Goal: Task Accomplishment & Management: Complete application form

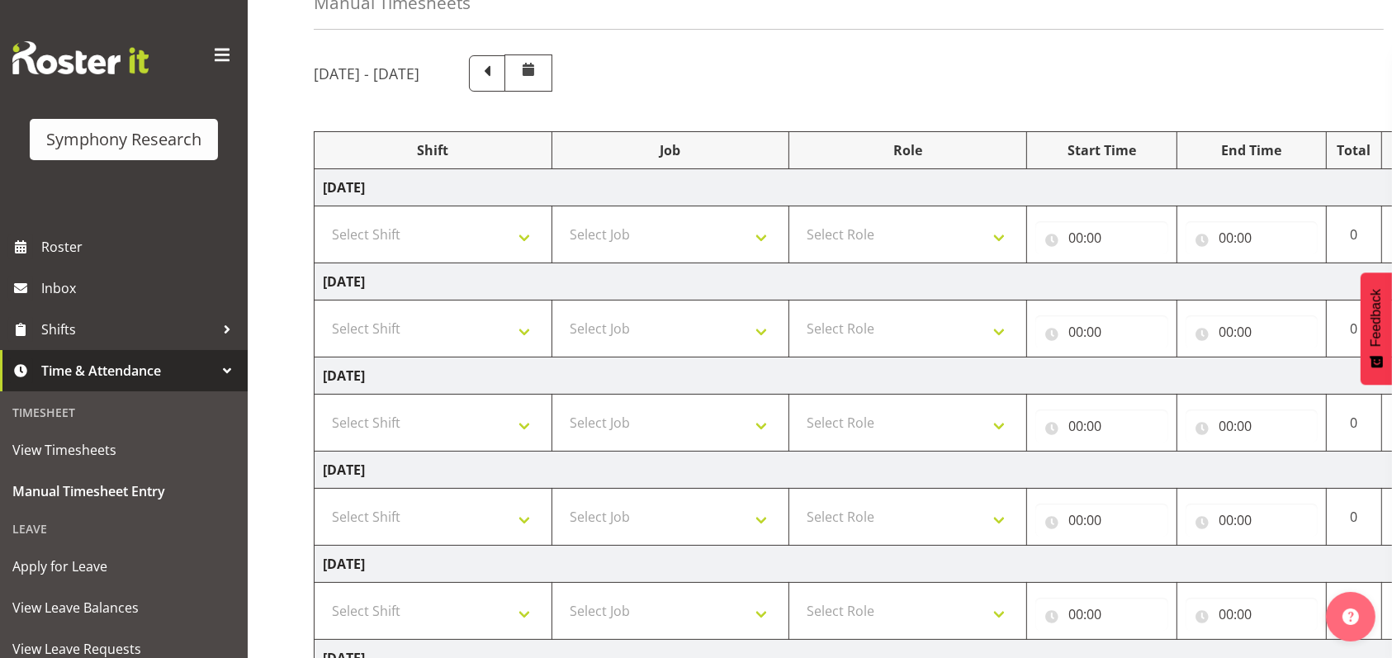
scroll to position [47, 0]
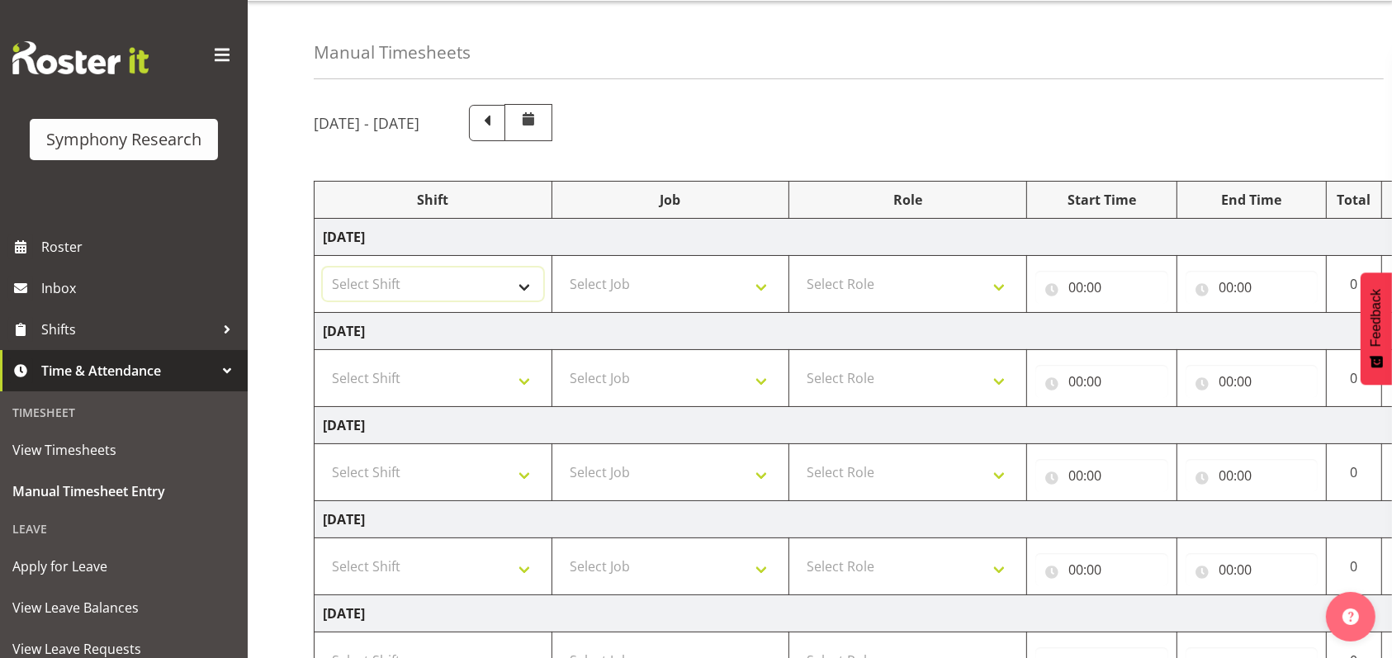
click at [526, 277] on select "Select Shift !!Weekend Residential (Roster IT Shift Label) *Business 9/10am ~ 4…" at bounding box center [433, 283] width 220 height 33
select select "26078"
click at [323, 267] on select "Select Shift !!Weekend Residential (Roster IT Shift Label) *Business 9/10am ~ 4…" at bounding box center [433, 283] width 220 height 33
click at [766, 286] on select "Select Job 550060 IF Admin 553492 World Poll Aus Wave 2 Main 2025 553493 World …" at bounding box center [671, 283] width 220 height 33
select select "10587"
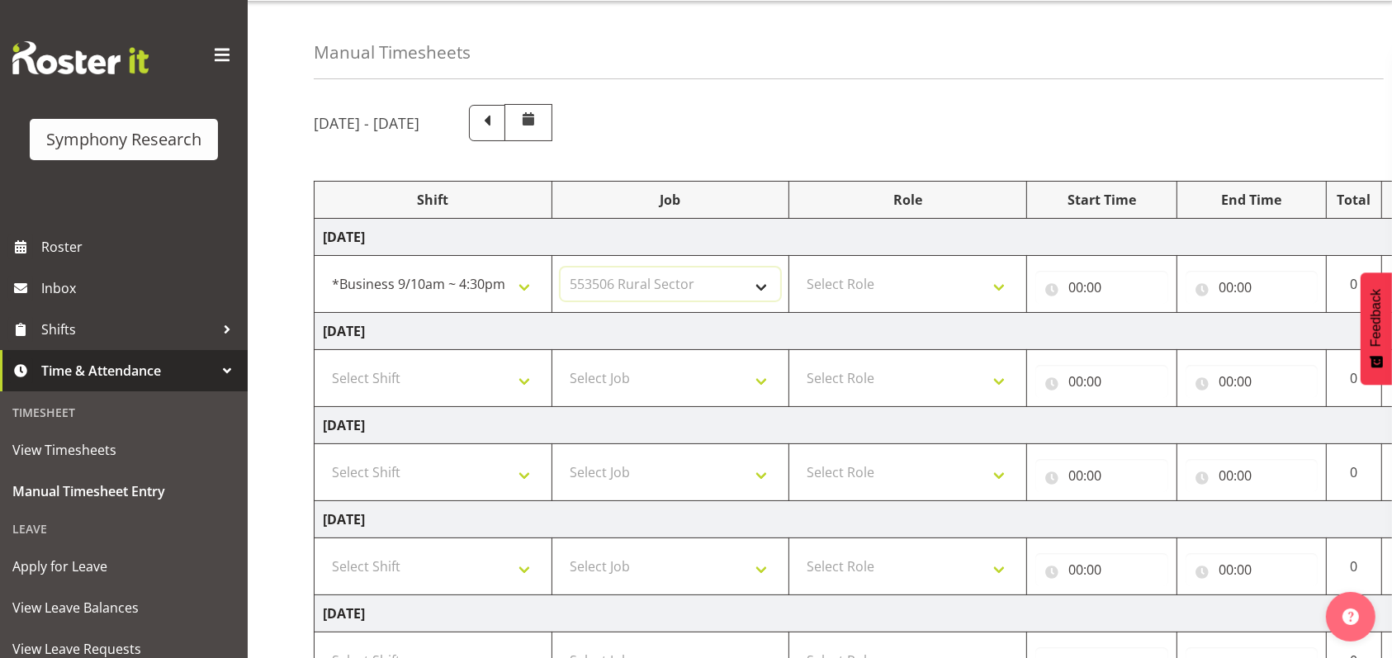
click at [561, 267] on select "Select Job 550060 IF Admin 553492 World Poll Aus Wave 2 Main 2025 553493 World …" at bounding box center [671, 283] width 220 height 33
click at [1004, 287] on select "Select Role Briefing Interviewing" at bounding box center [908, 283] width 220 height 33
select select "47"
click at [798, 267] on select "Select Role Briefing Interviewing" at bounding box center [908, 283] width 220 height 33
click at [209, 54] on span at bounding box center [222, 55] width 26 height 26
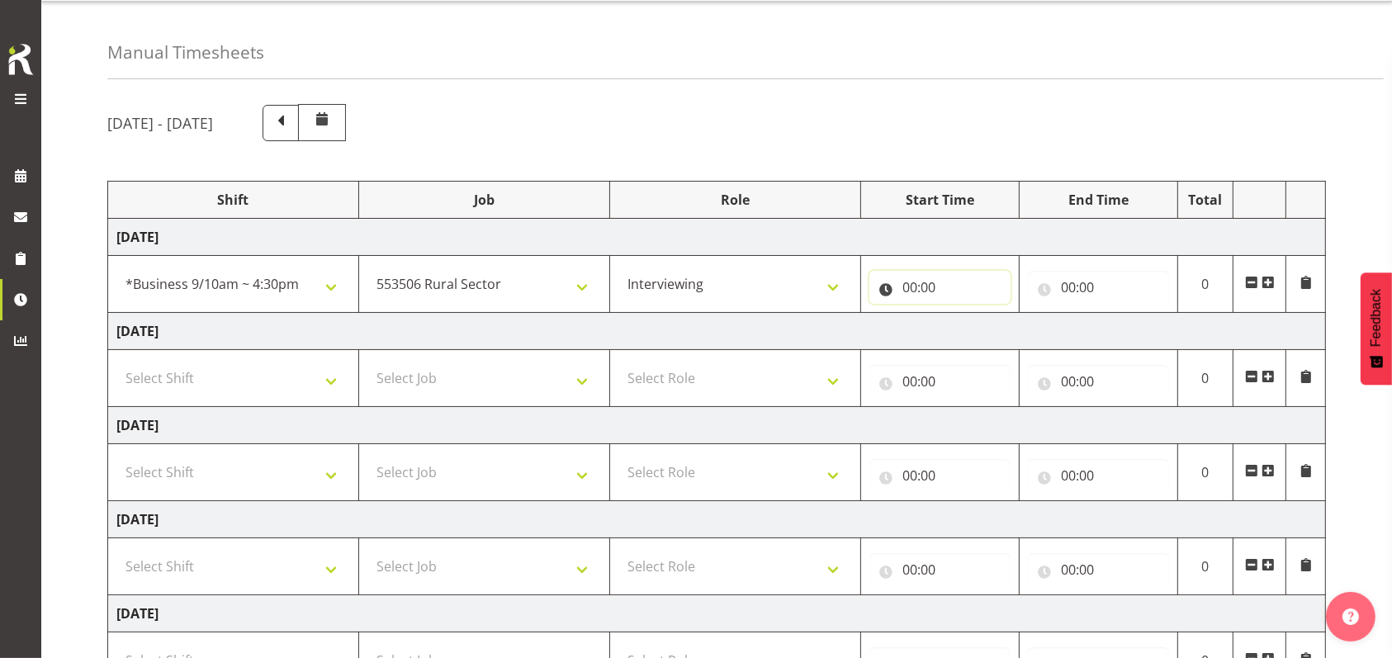
click at [911, 293] on input "00:00" at bounding box center [939, 287] width 141 height 33
click at [984, 338] on select "00 01 02 03 04 05 06 07 08 09 10 11 12 13 14 15 16 17 18 19 20 21 22 23" at bounding box center [981, 330] width 37 height 33
select select "9"
click at [963, 314] on select "00 01 02 03 04 05 06 07 08 09 10 11 12 13 14 15 16 17 18 19 20 21 22 23" at bounding box center [981, 330] width 37 height 33
type input "09:00"
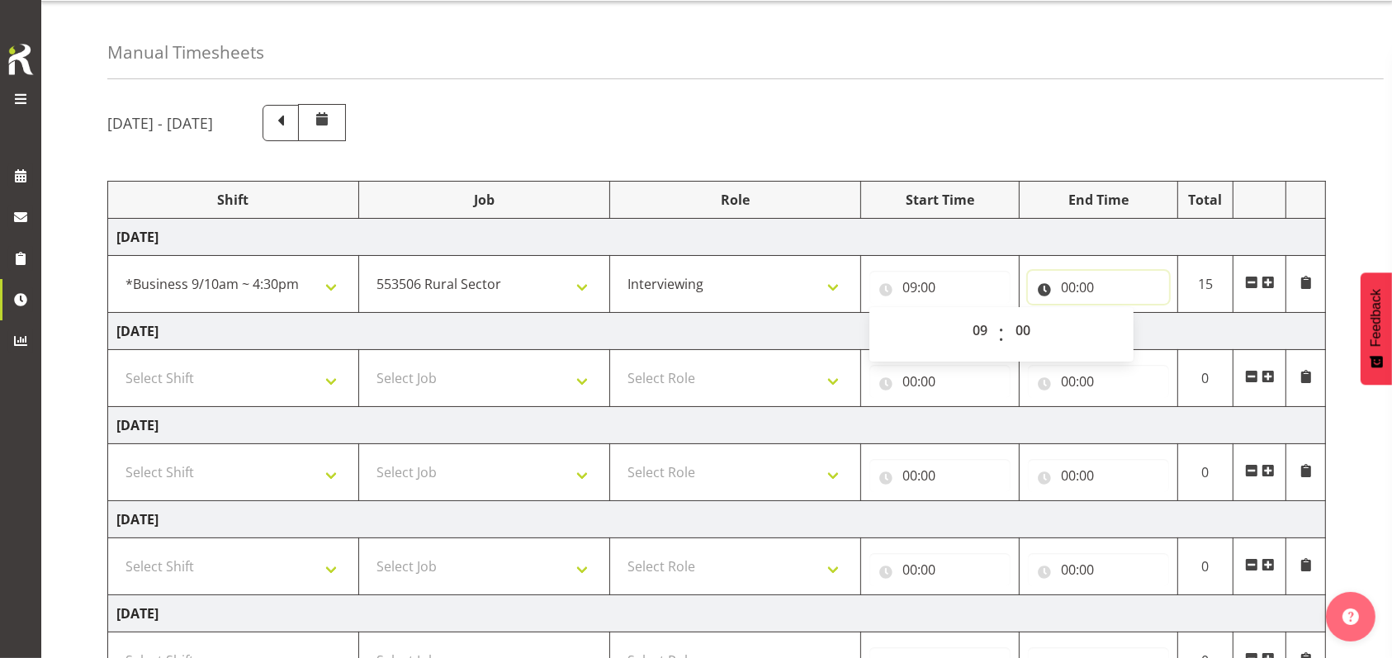
click at [1071, 287] on input "00:00" at bounding box center [1098, 287] width 141 height 33
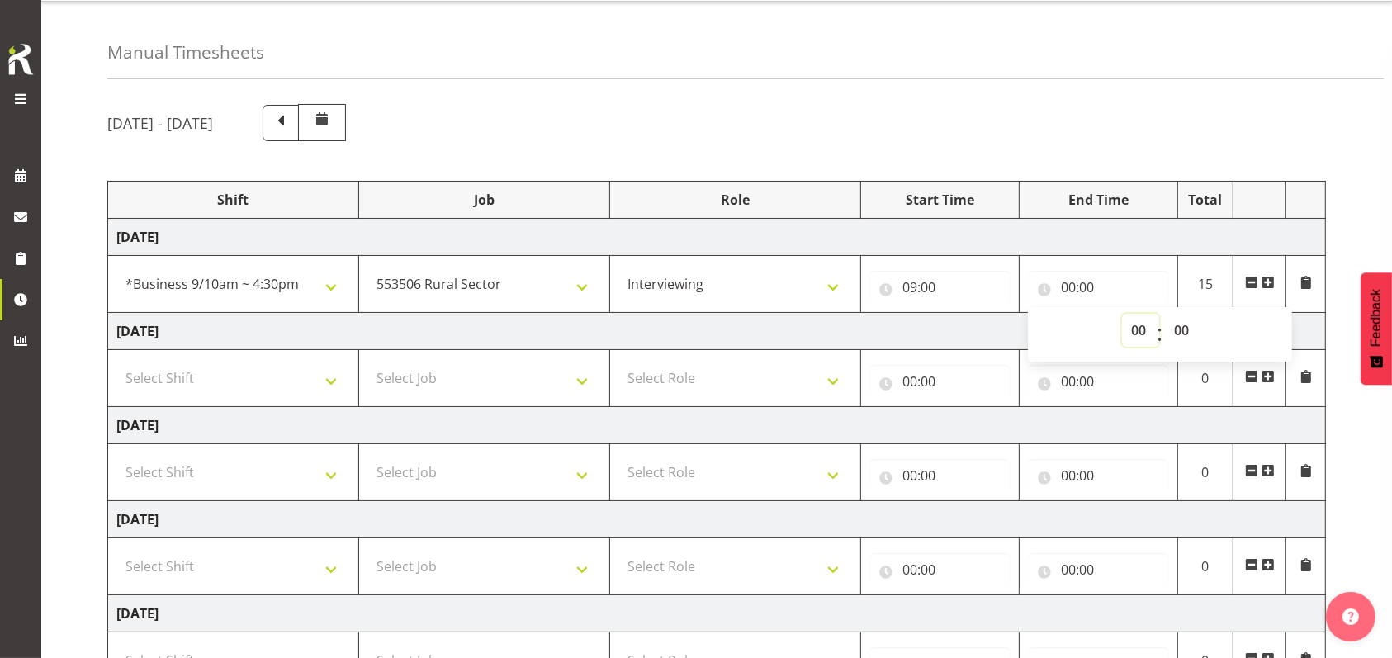
click at [1143, 329] on select "00 01 02 03 04 05 06 07 08 09 10 11 12 13 14 15 16 17 18 19 20 21 22 23" at bounding box center [1140, 330] width 37 height 33
select select "12"
click at [1122, 314] on select "00 01 02 03 04 05 06 07 08 09 10 11 12 13 14 15 16 17 18 19 20 21 22 23" at bounding box center [1140, 330] width 37 height 33
type input "12:00"
click at [1189, 330] on select "00 01 02 03 04 05 06 07 08 09 10 11 12 13 14 15 16 17 18 19 20 21 22 23 24 25 2…" at bounding box center [1183, 330] width 37 height 33
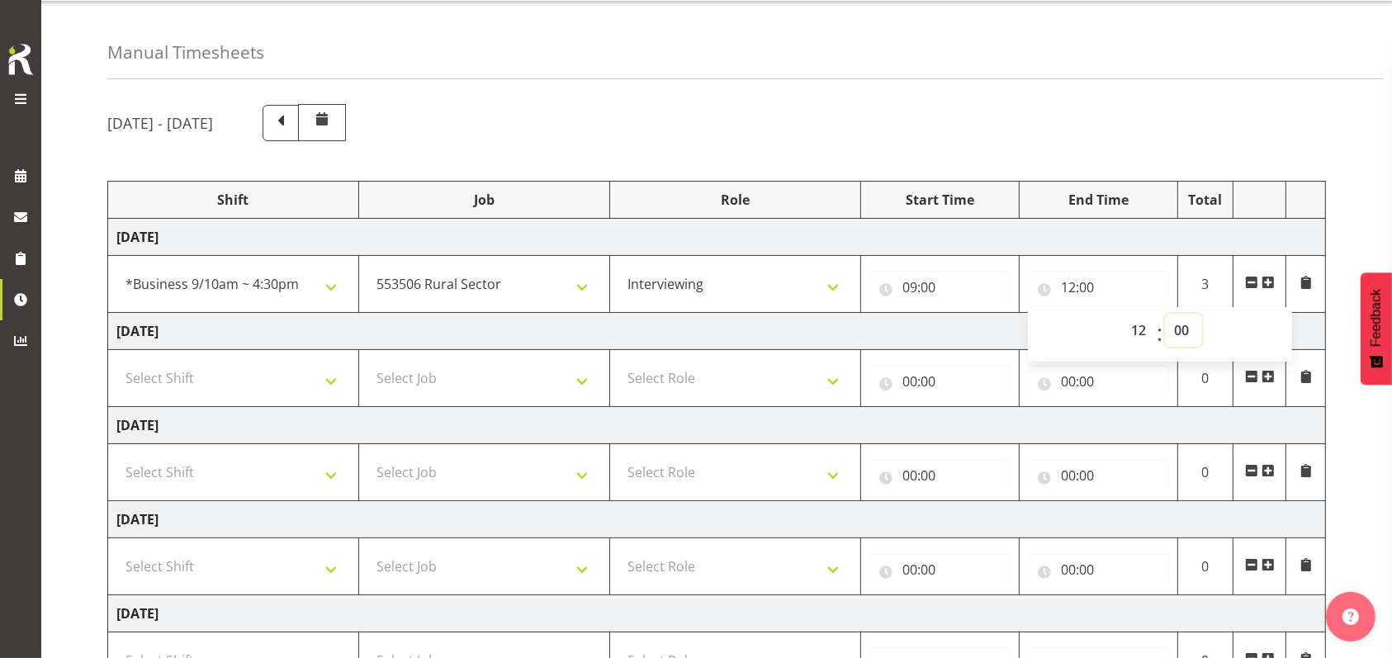
select select "15"
click at [1165, 314] on select "00 01 02 03 04 05 06 07 08 09 10 11 12 13 14 15 16 17 18 19 20 21 22 23 24 25 2…" at bounding box center [1183, 330] width 37 height 33
type input "12:15"
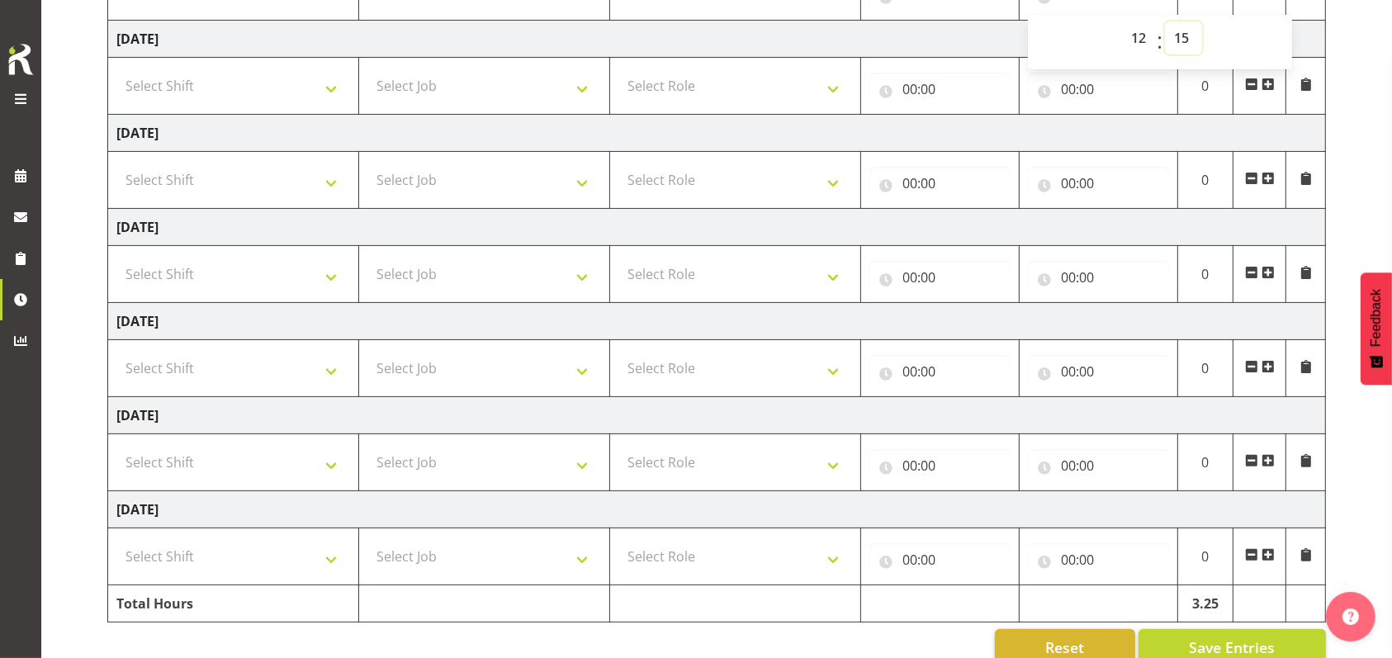
scroll to position [374, 0]
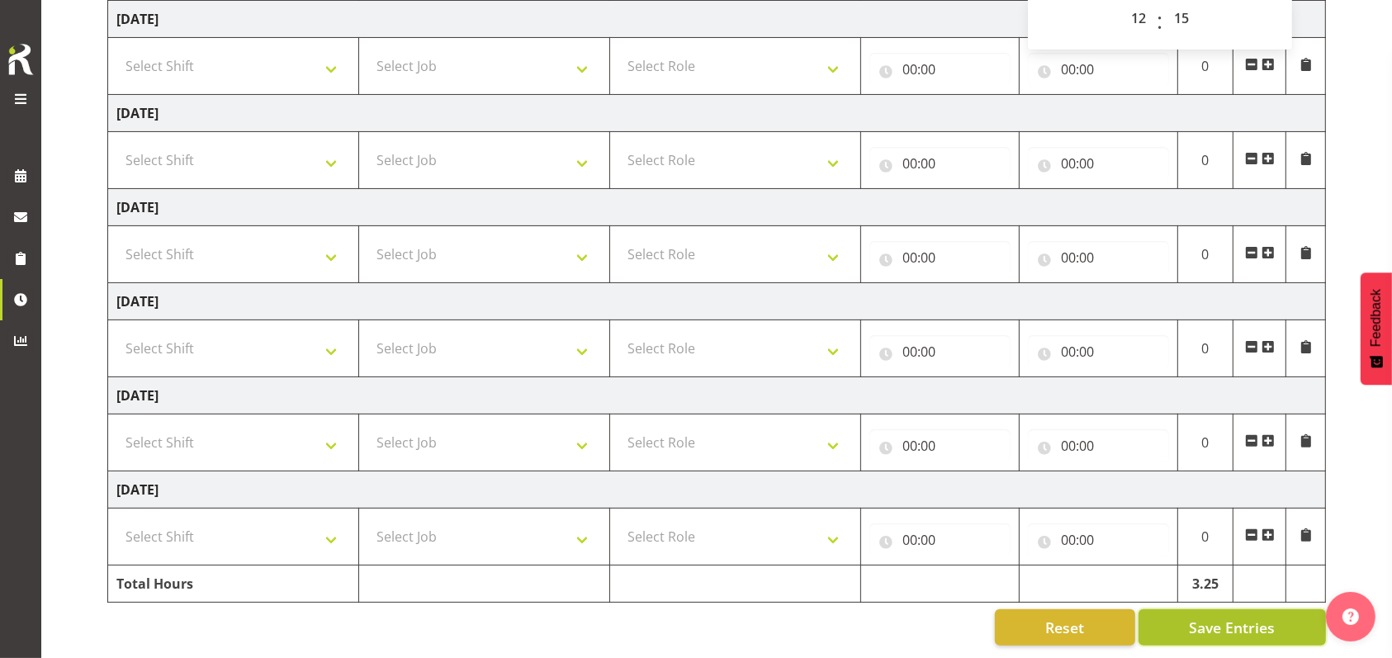
drag, startPoint x: 1247, startPoint y: 610, endPoint x: 1213, endPoint y: 603, distance: 34.7
click at [1247, 617] on span "Save Entries" at bounding box center [1232, 627] width 86 height 21
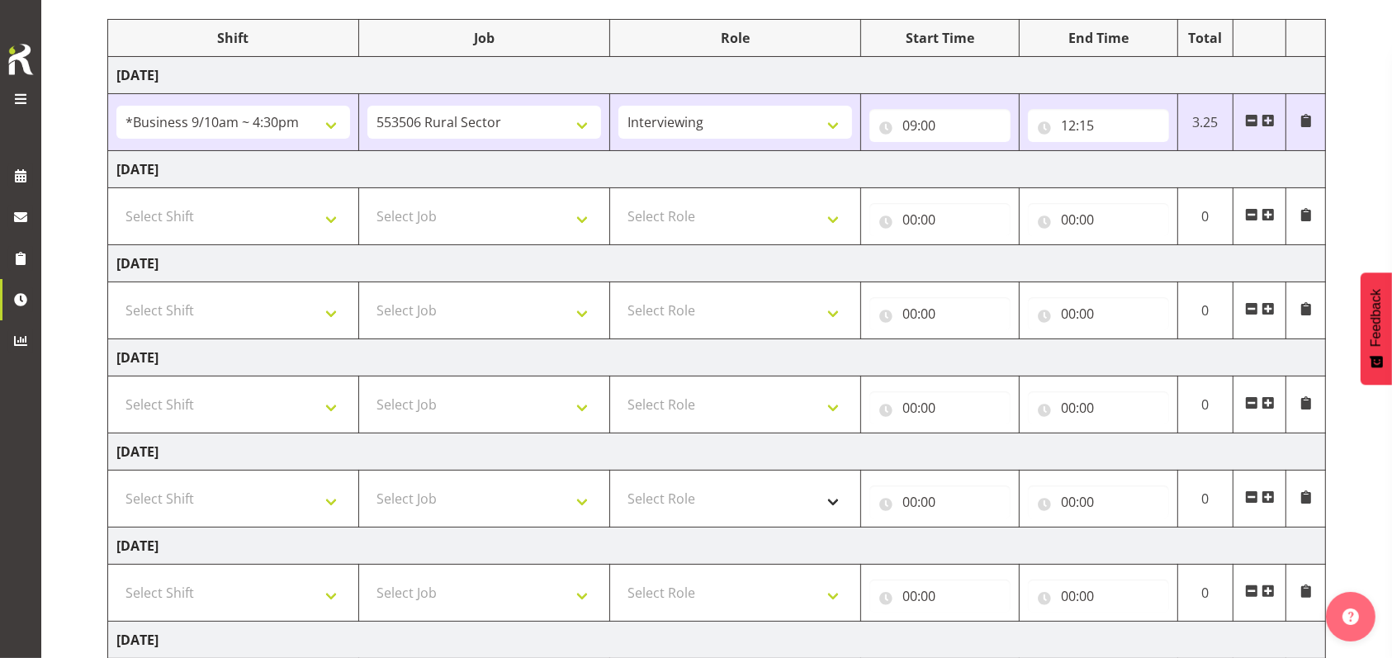
scroll to position [154, 0]
